Goal: Complete application form: Complete application form

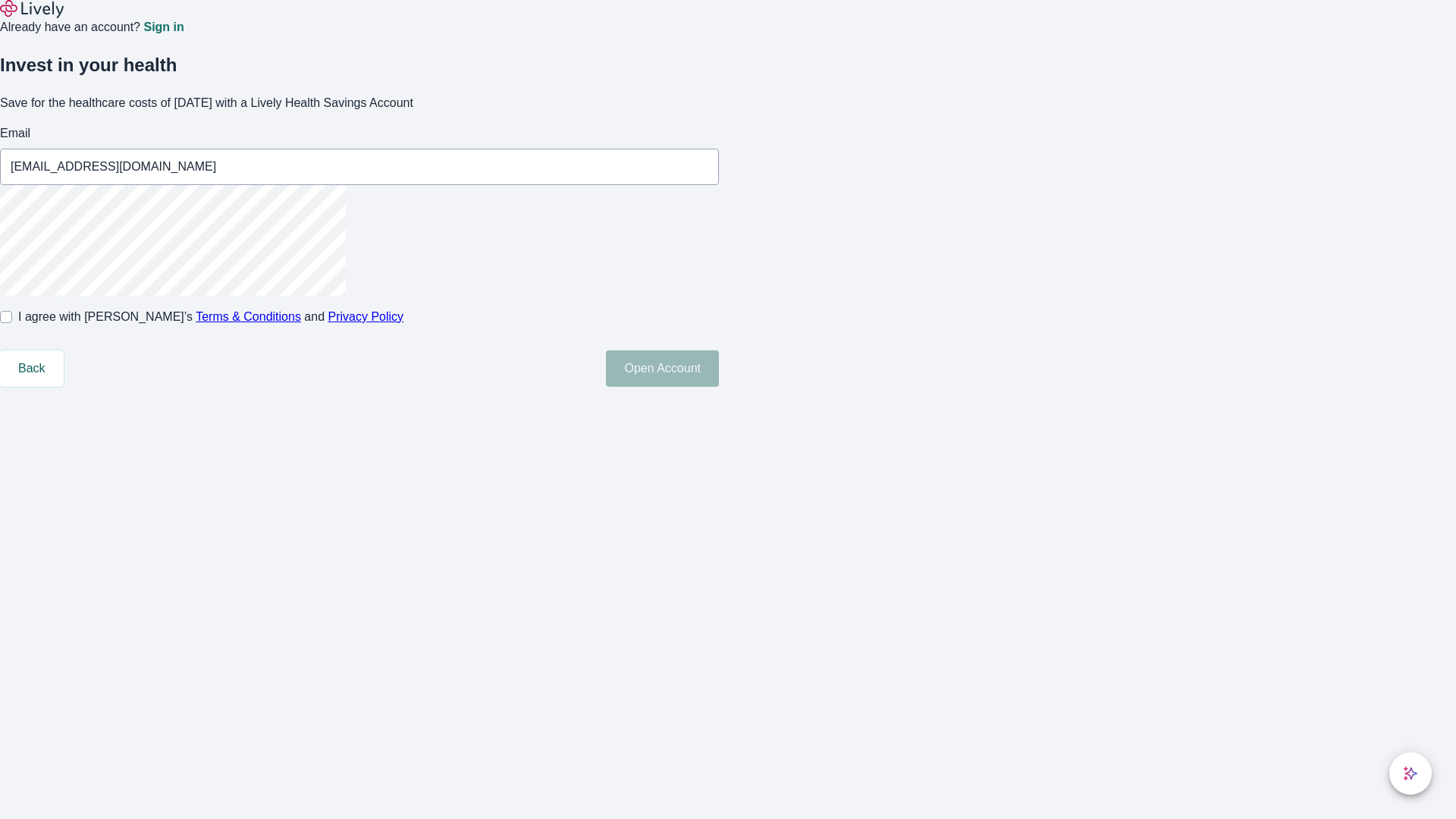
click at [12, 323] on input "I agree with Lively’s Terms & Conditions and Privacy Policy" at bounding box center [6, 317] width 12 height 12
checkbox input "true"
click at [719, 386] on button "Open Account" at bounding box center [663, 369] width 113 height 37
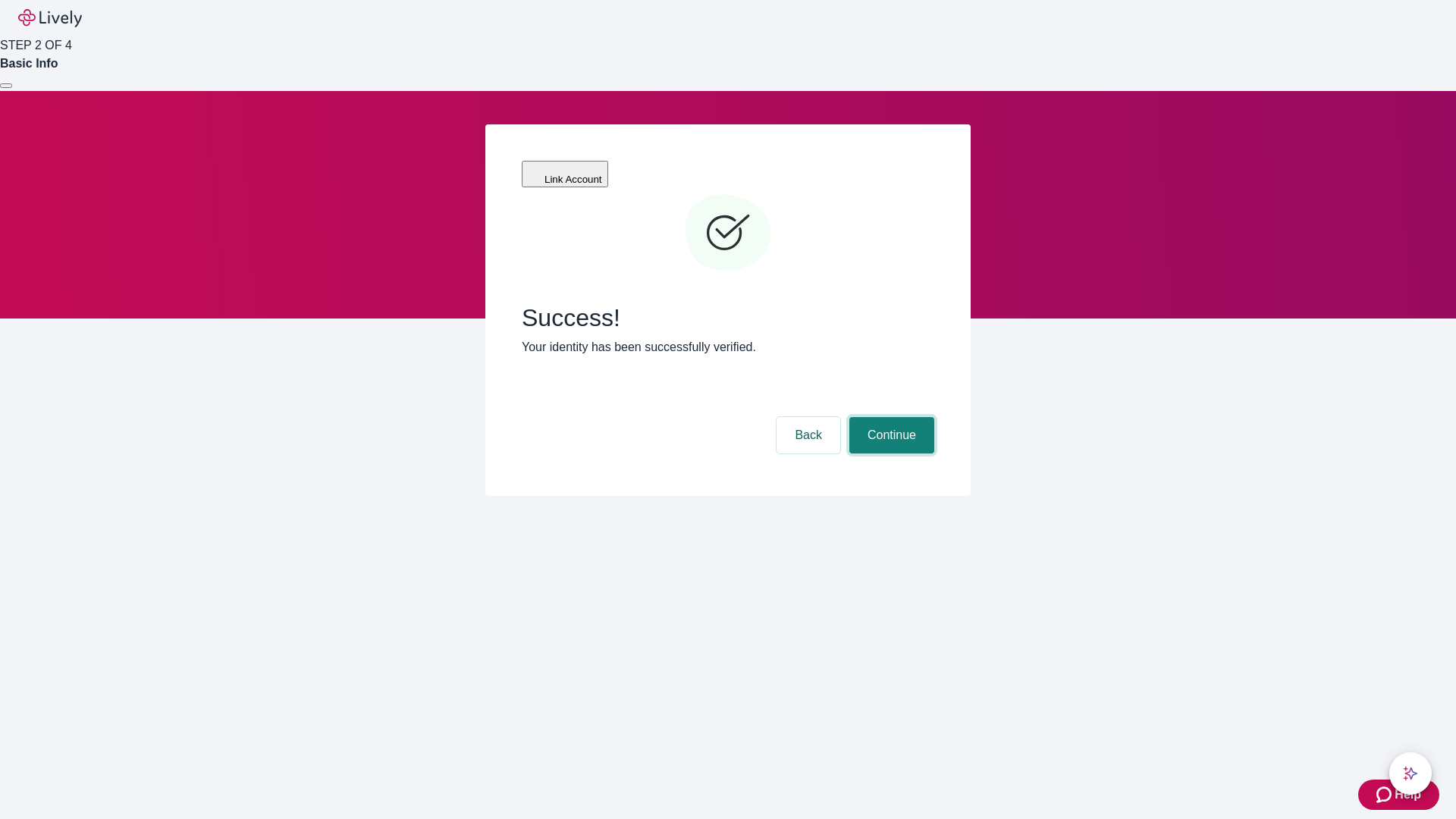
click at [890, 417] on button "Continue" at bounding box center [892, 435] width 85 height 37
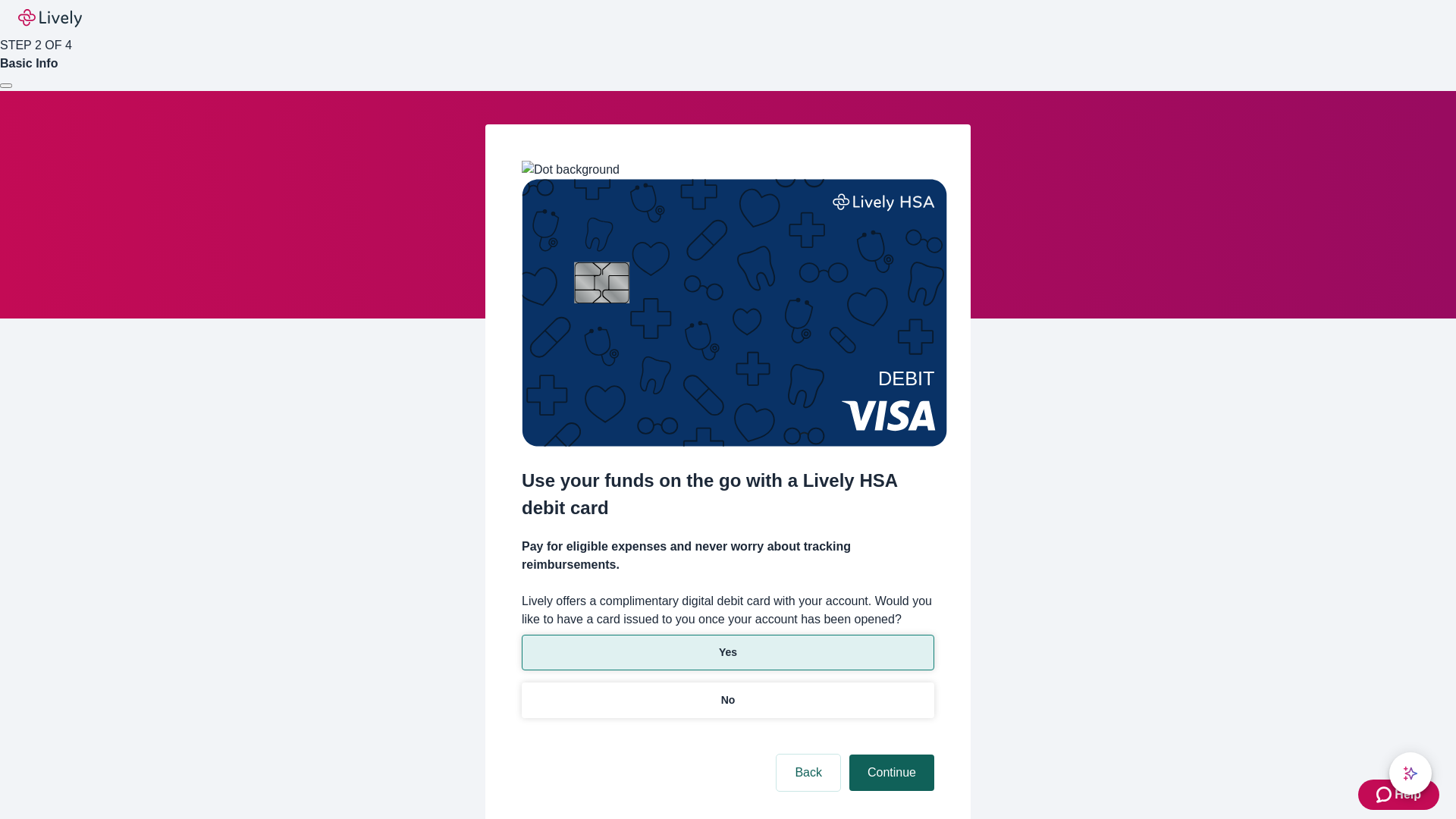
click at [728, 645] on p "Yes" at bounding box center [728, 652] width 18 height 16
click at [890, 754] on button "Continue" at bounding box center [892, 773] width 85 height 37
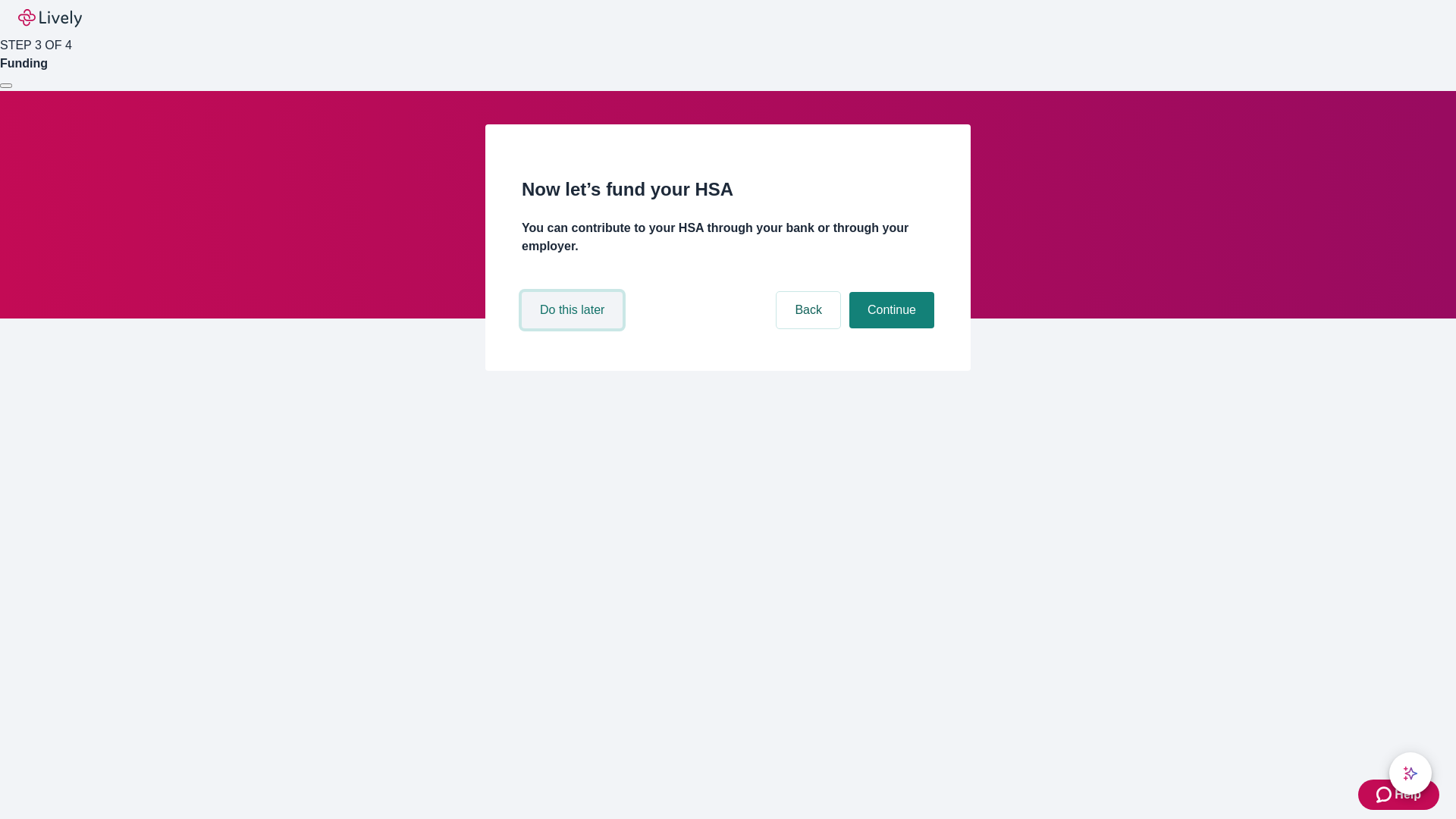
click at [574, 328] on button "Do this later" at bounding box center [572, 311] width 101 height 37
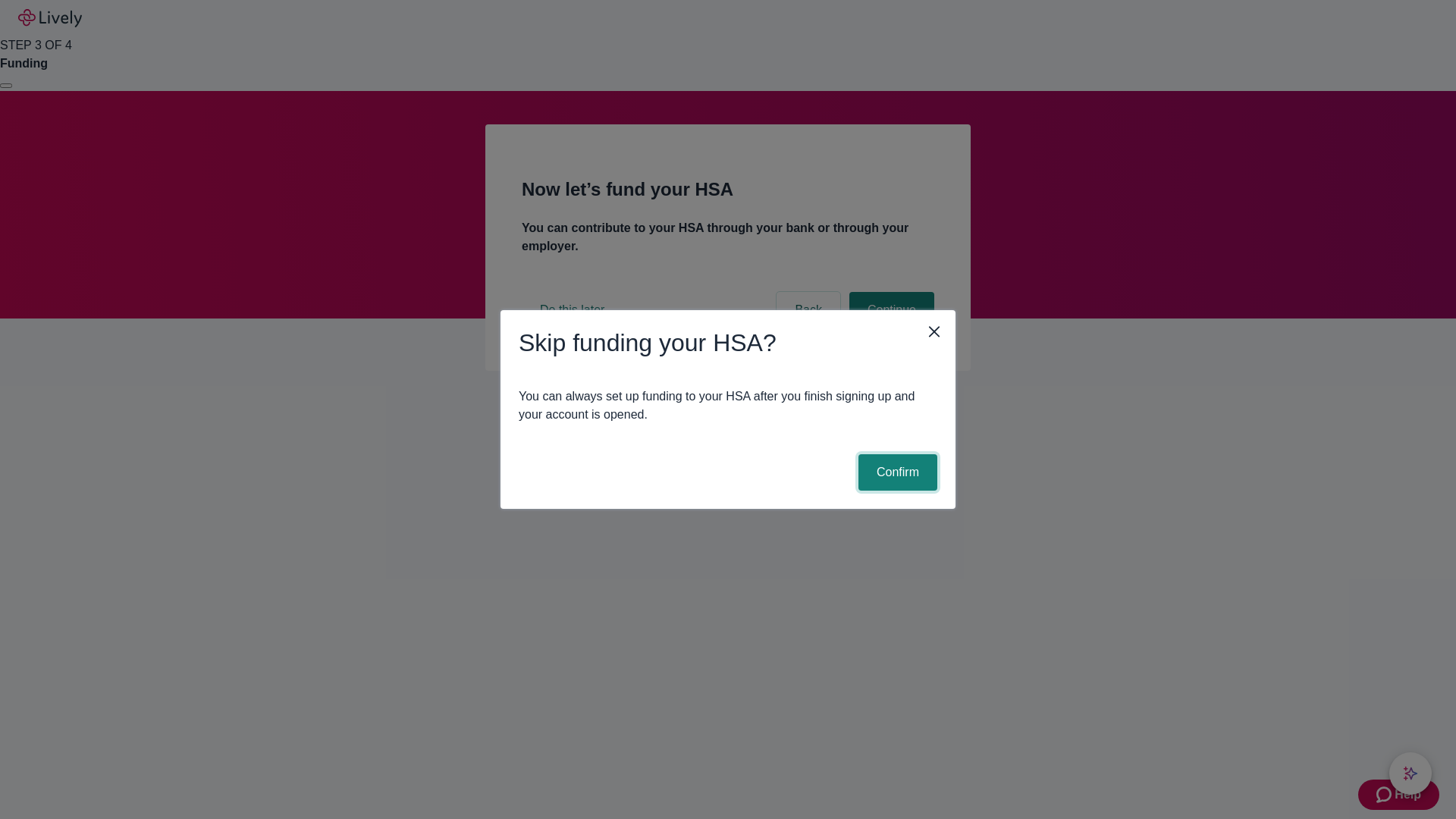
click at [896, 473] on button "Confirm" at bounding box center [898, 473] width 79 height 37
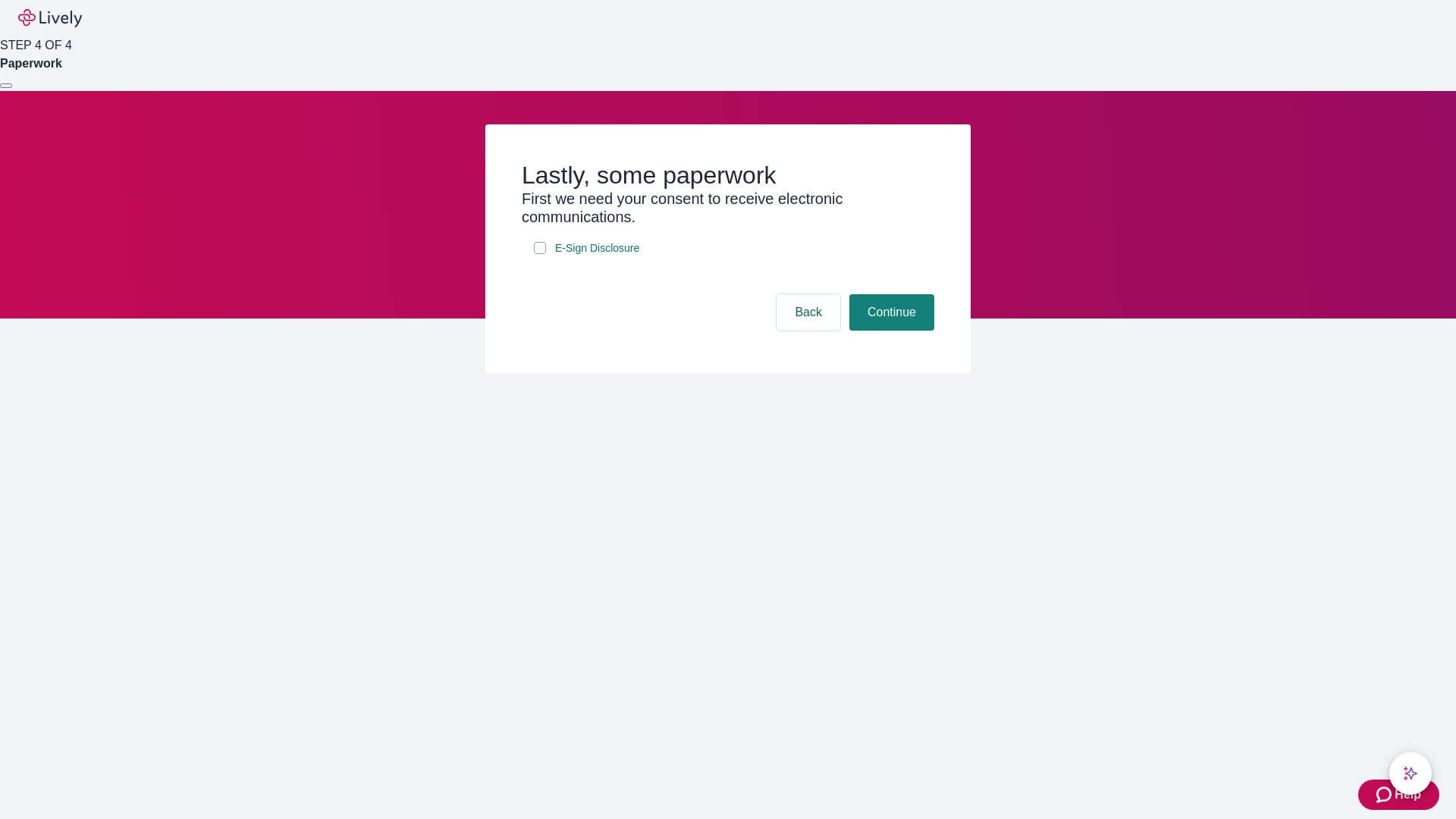
click at [540, 254] on input "E-Sign Disclosure" at bounding box center [540, 248] width 12 height 12
checkbox input "true"
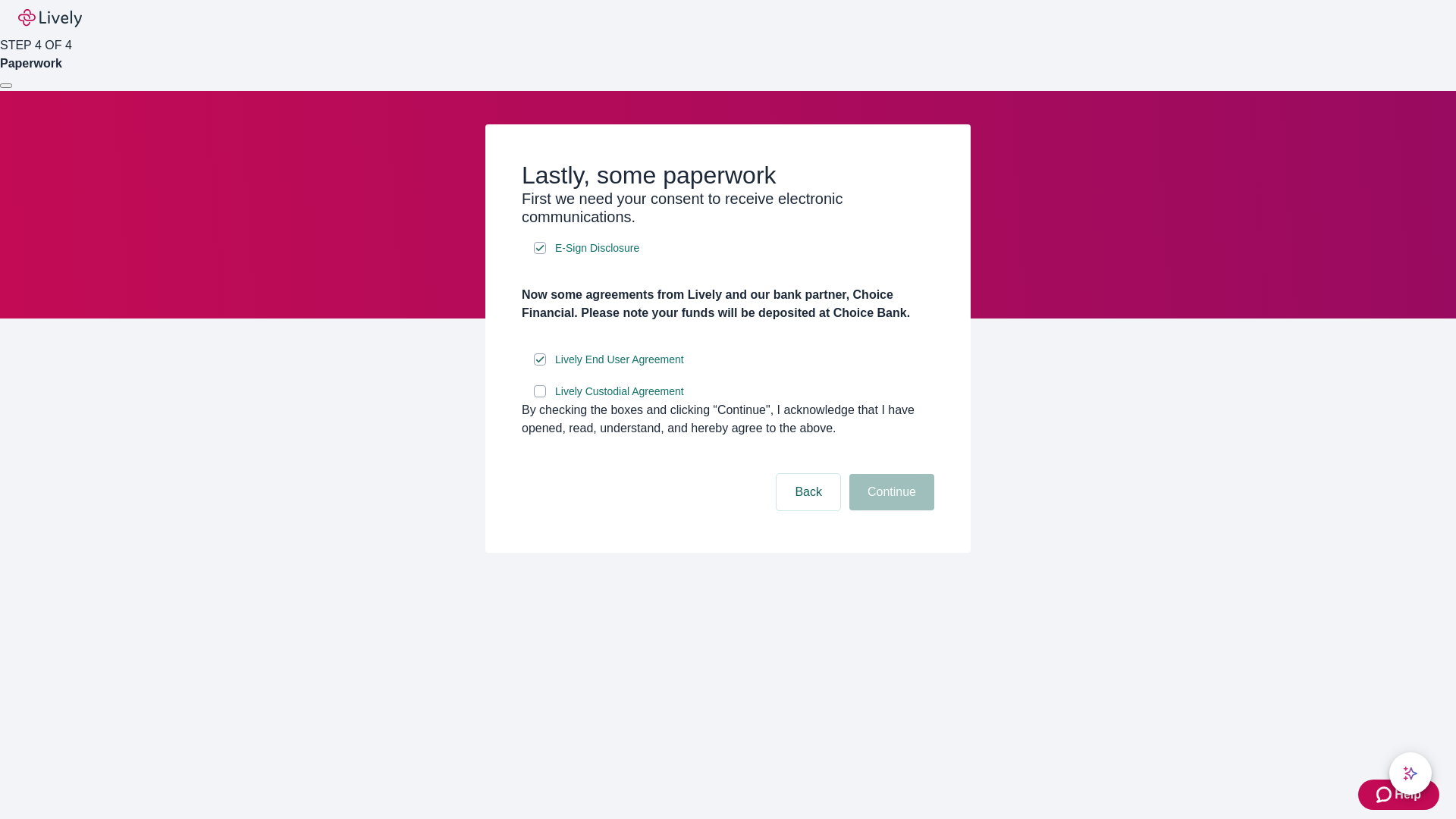
click at [540, 398] on input "Lively Custodial Agreement" at bounding box center [540, 392] width 12 height 12
checkbox input "true"
click at [890, 510] on button "Continue" at bounding box center [892, 492] width 85 height 37
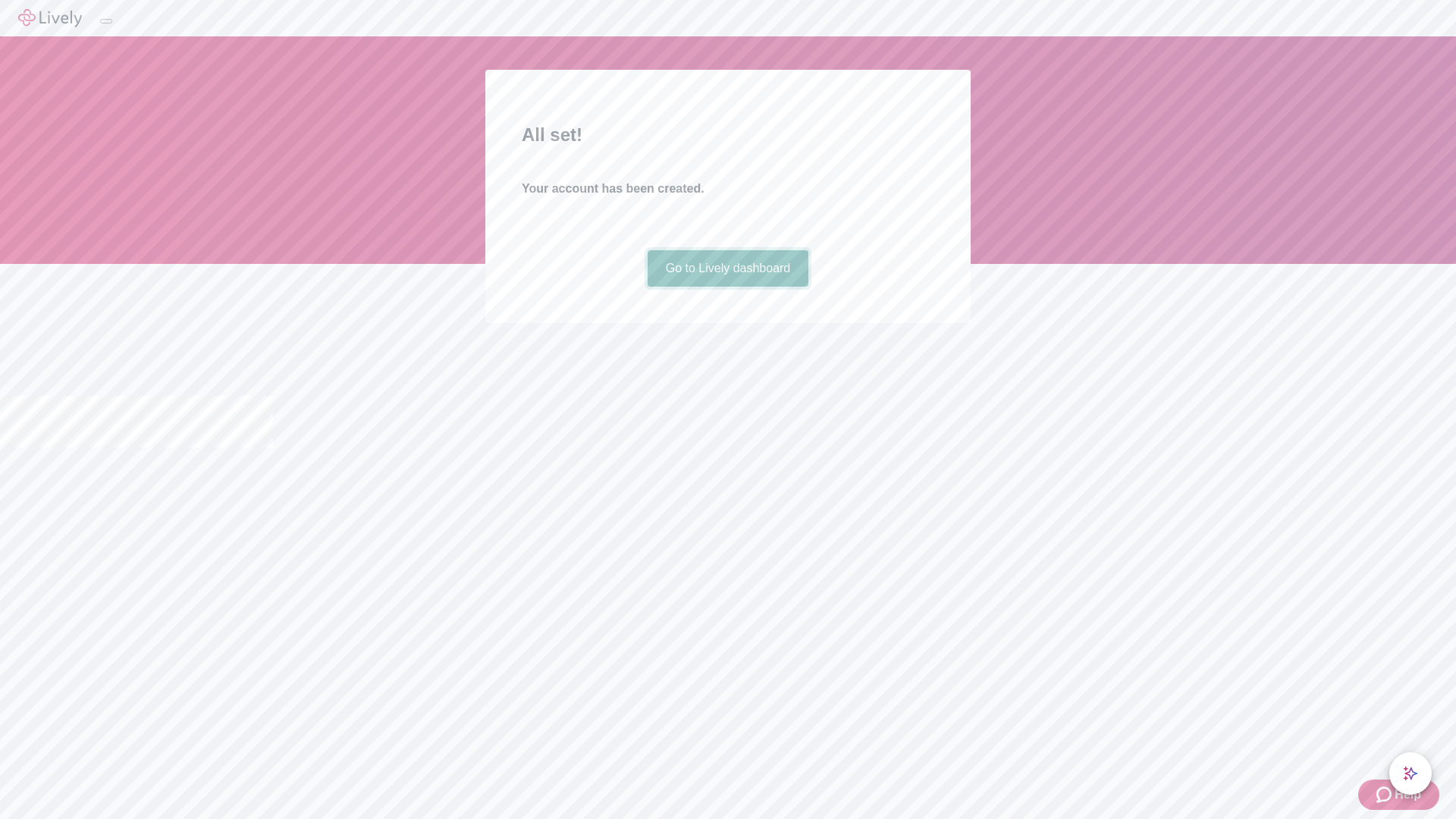
click at [728, 287] on link "Go to Lively dashboard" at bounding box center [728, 269] width 161 height 37
